Goal: Check status: Check status

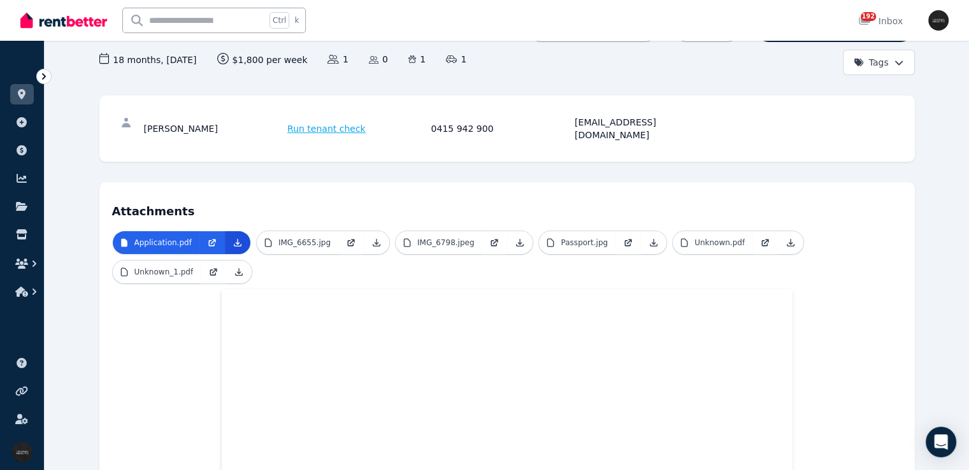
scroll to position [127, 0]
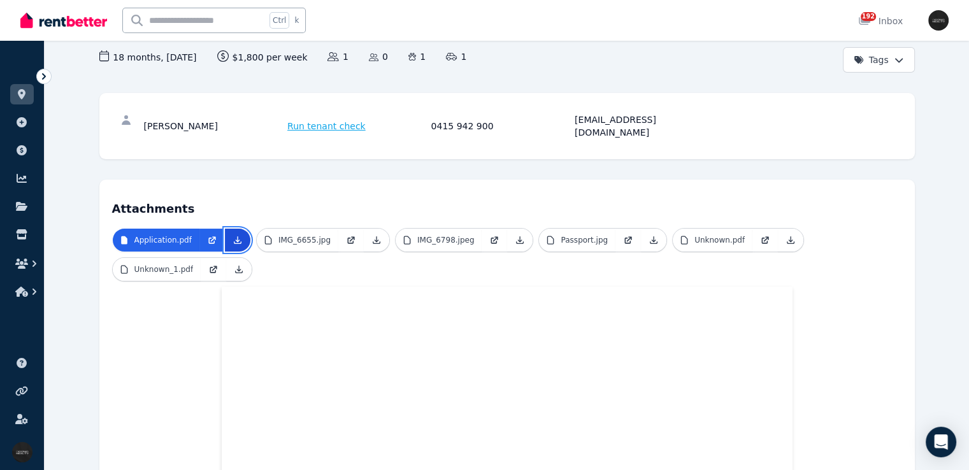
click at [233, 235] on icon at bounding box center [238, 240] width 10 height 10
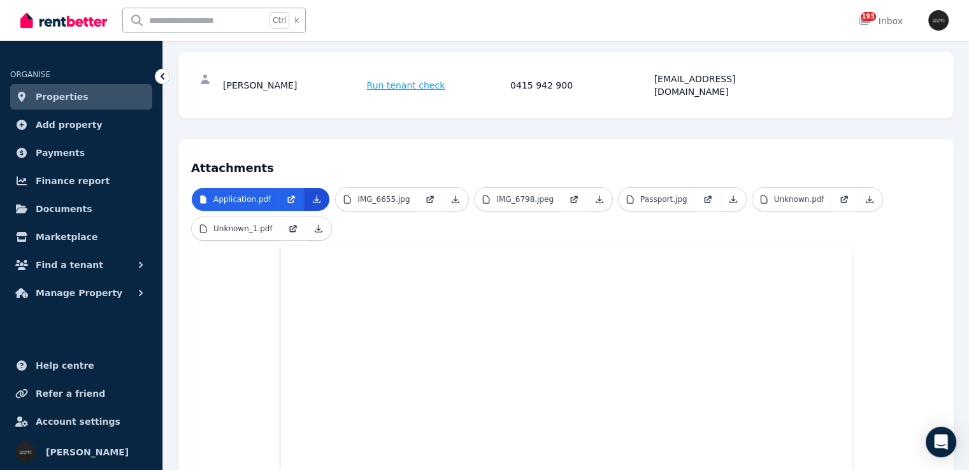
scroll to position [191, 0]
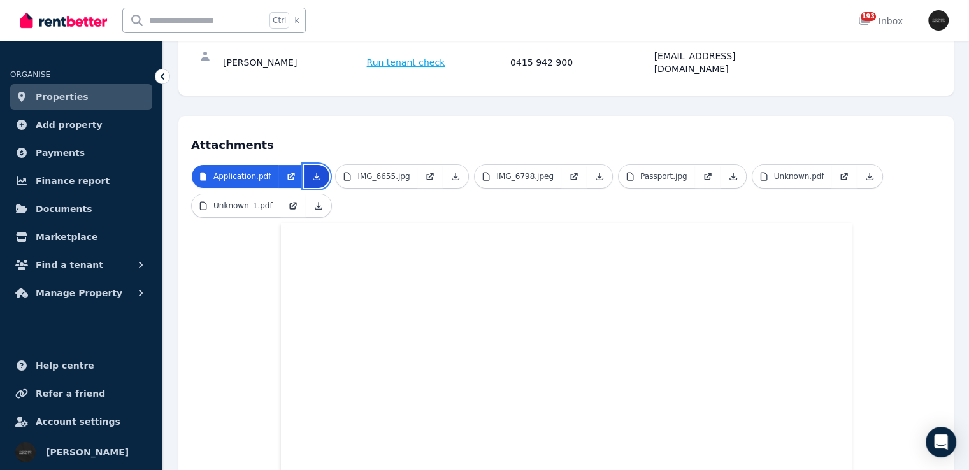
click at [313, 171] on icon at bounding box center [317, 176] width 10 height 10
